Goal: Find specific page/section: Find specific page/section

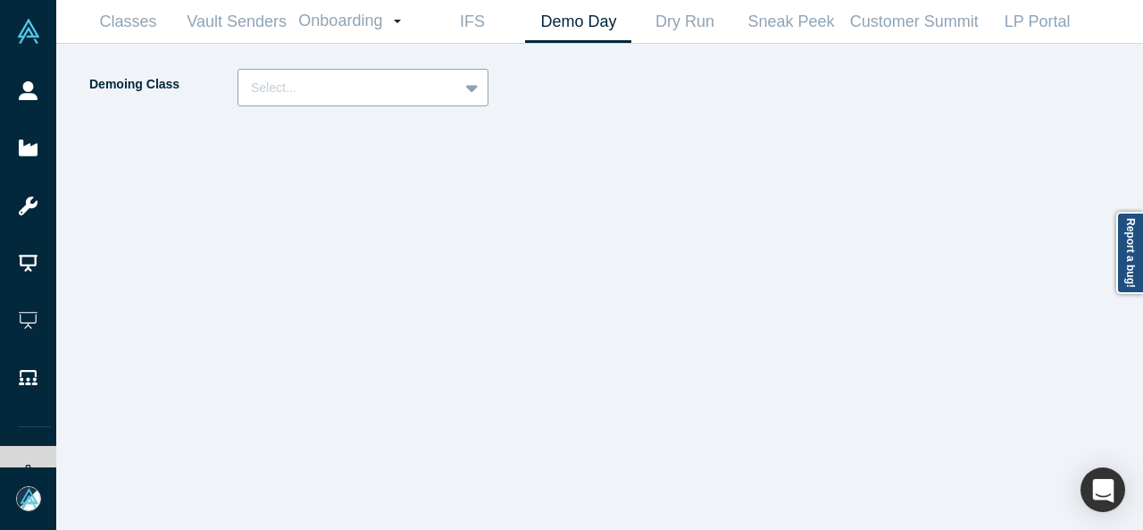
click at [390, 87] on div at bounding box center [348, 88] width 195 height 22
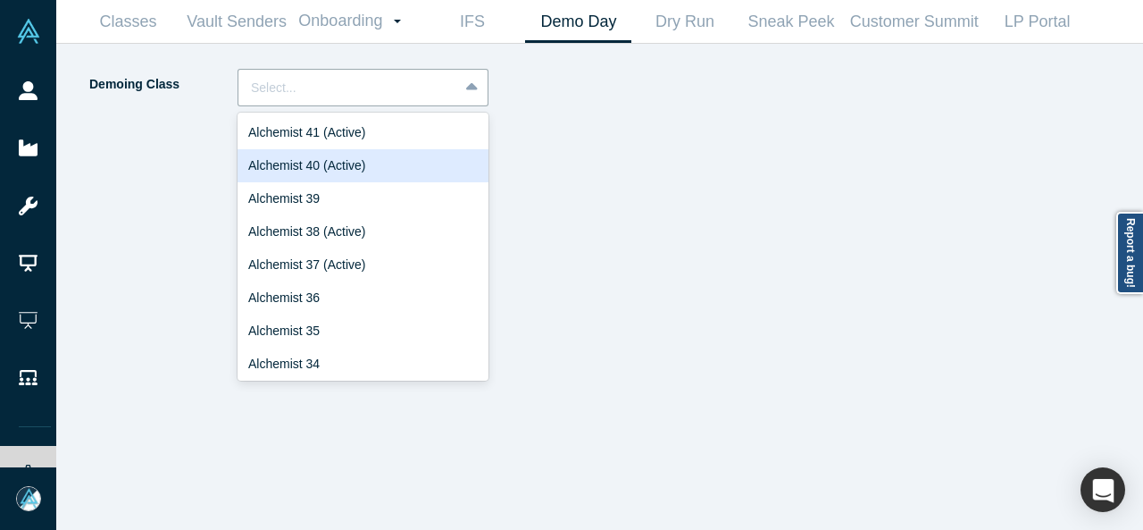
click at [307, 165] on div "Alchemist 40 (Active)" at bounding box center [363, 165] width 251 height 33
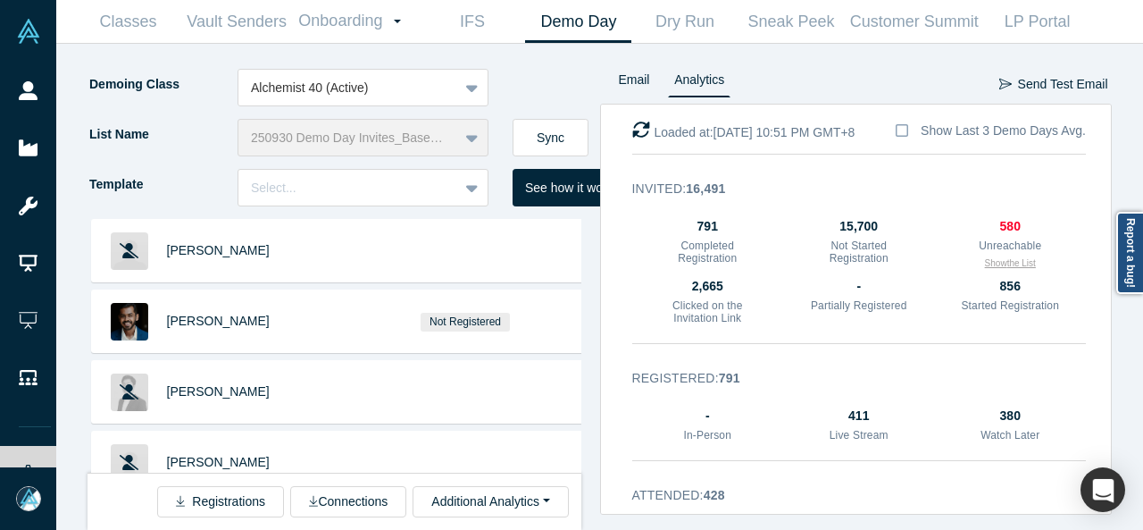
click at [1006, 265] on button "Show the List" at bounding box center [1010, 262] width 51 height 13
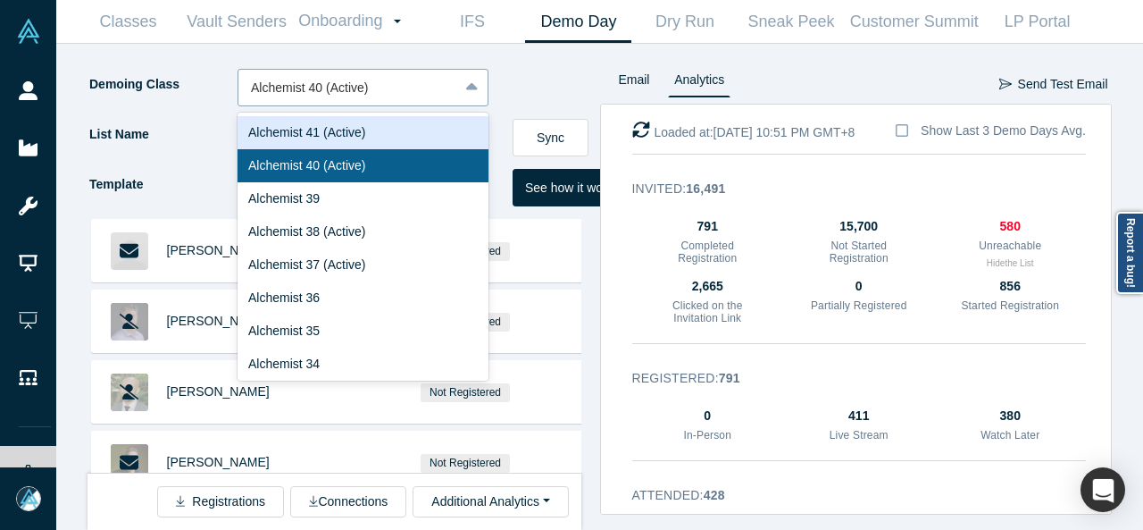
click at [422, 96] on div at bounding box center [348, 88] width 195 height 22
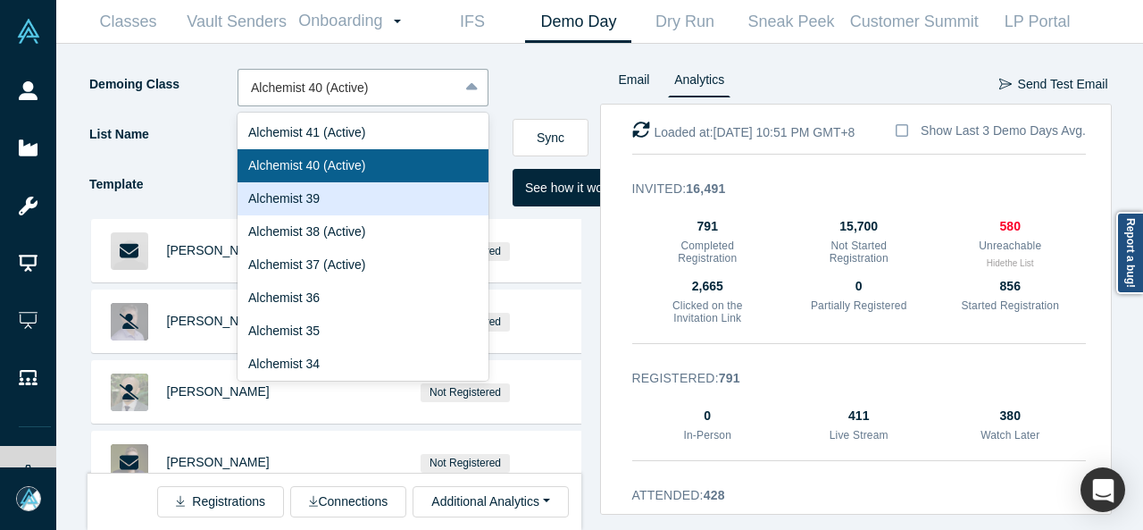
click at [379, 196] on div "Alchemist 39" at bounding box center [363, 198] width 251 height 33
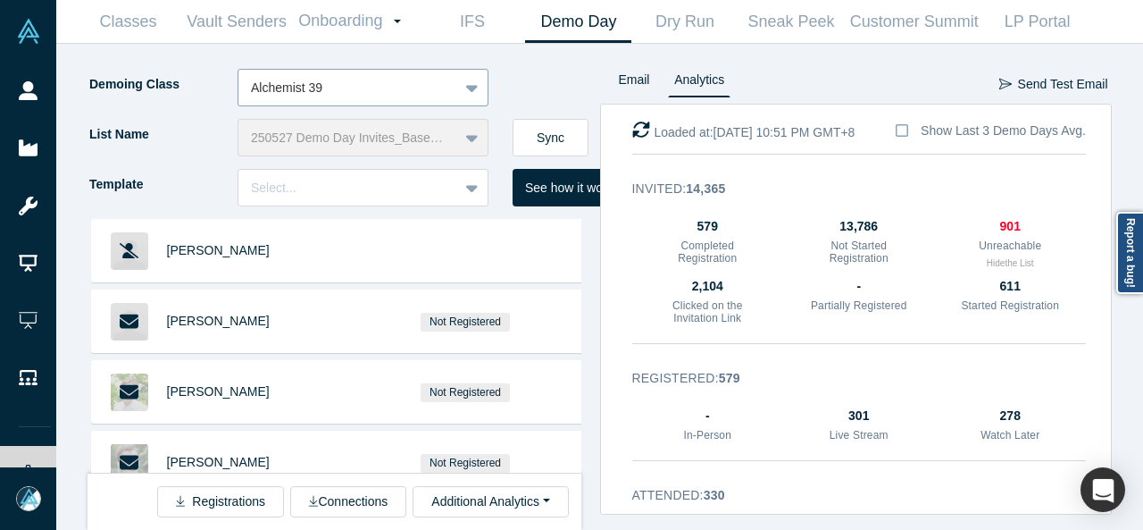
click at [428, 83] on div at bounding box center [348, 88] width 195 height 22
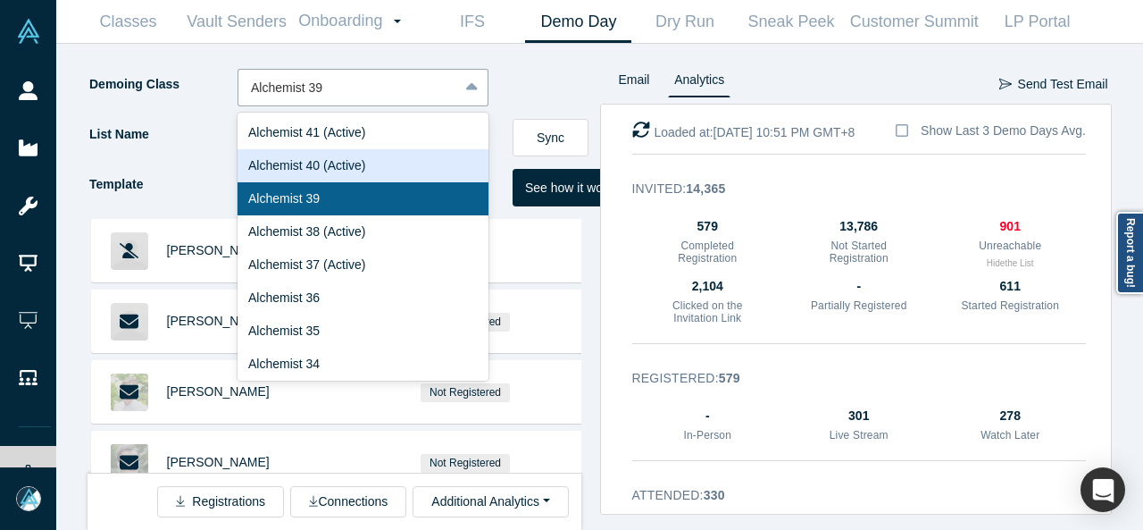
click at [316, 156] on div "Alchemist 40 (Active)" at bounding box center [363, 165] width 251 height 33
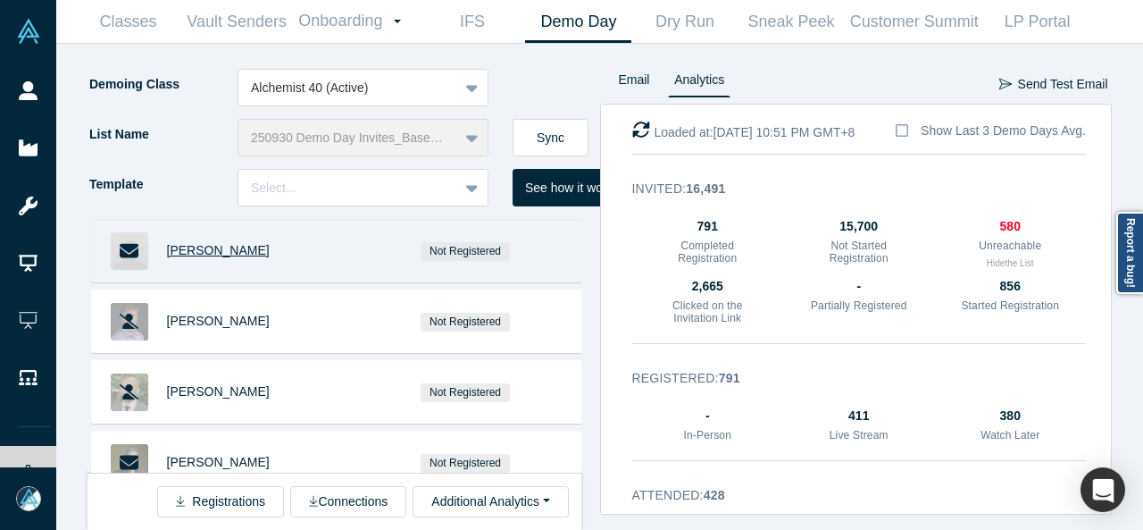
click at [218, 257] on span "[PERSON_NAME]" at bounding box center [218, 250] width 103 height 14
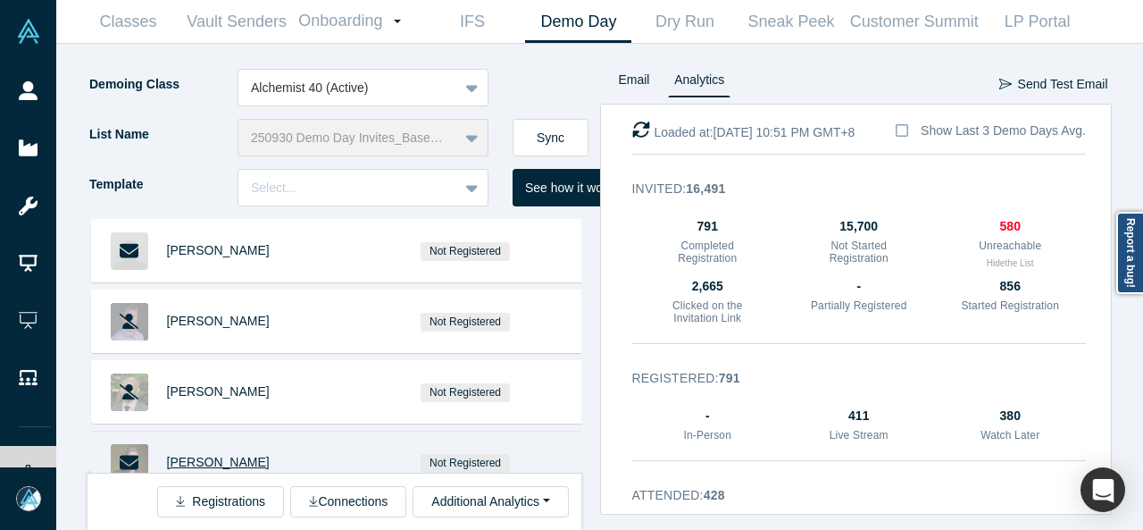
click at [202, 458] on span "[PERSON_NAME]" at bounding box center [218, 462] width 103 height 14
